Goal: Check status: Check status

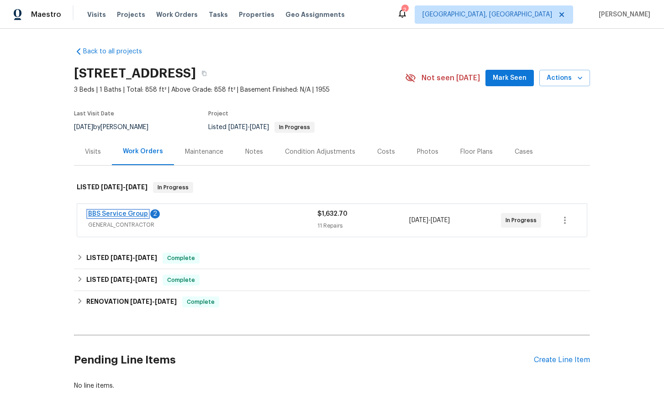
click at [124, 215] on link "BBS Service Group" at bounding box center [118, 214] width 60 height 6
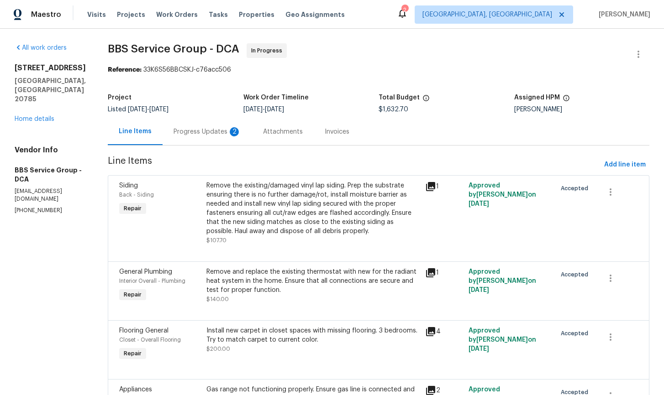
click at [192, 132] on div "Progress Updates 2" at bounding box center [208, 131] width 68 height 9
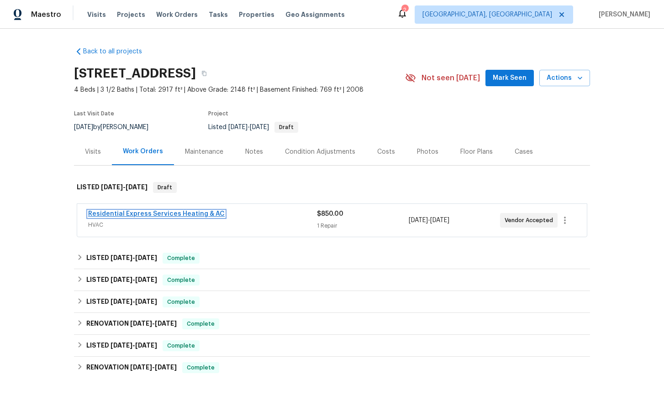
click at [149, 215] on link "Residential Express Services Heating & AC" at bounding box center [156, 214] width 137 height 6
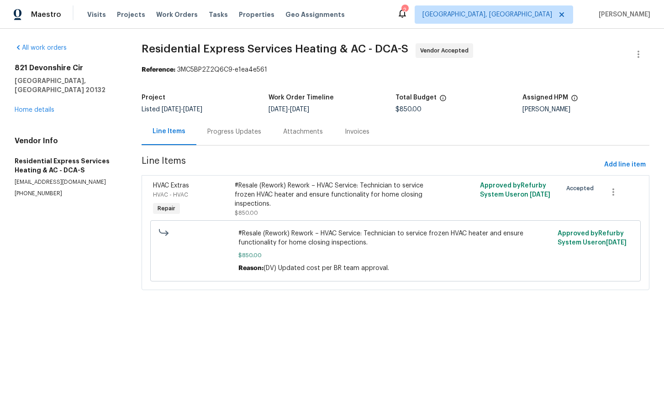
click at [216, 133] on div "Progress Updates" at bounding box center [234, 131] width 54 height 9
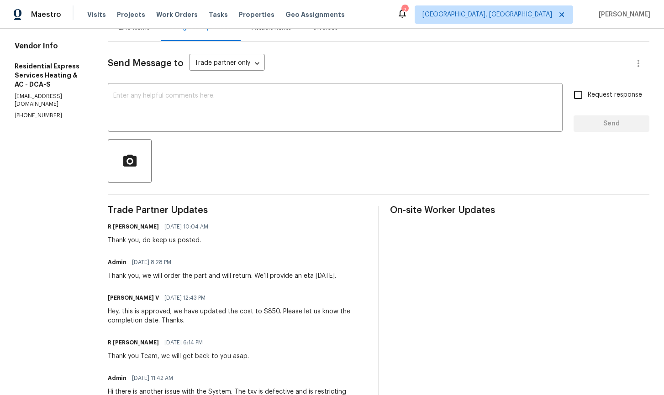
scroll to position [137, 0]
